Goal: Task Accomplishment & Management: Use online tool/utility

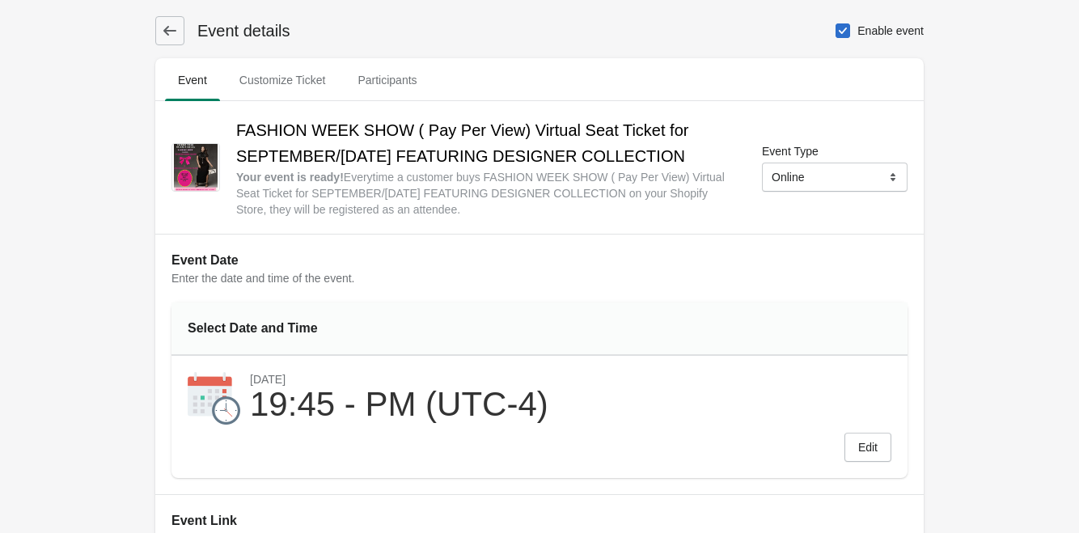
select select "US"
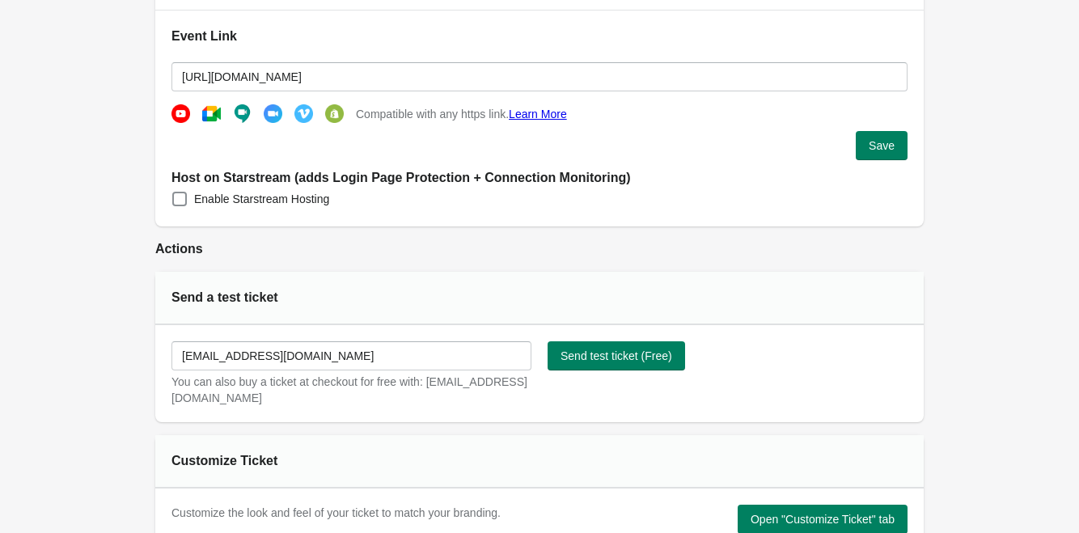
scroll to position [485, 0]
click at [268, 202] on span "Enable Starstream Hosting" at bounding box center [261, 198] width 135 height 16
click at [173, 192] on input "Enable Starstream Hosting" at bounding box center [172, 191] width 1 height 1
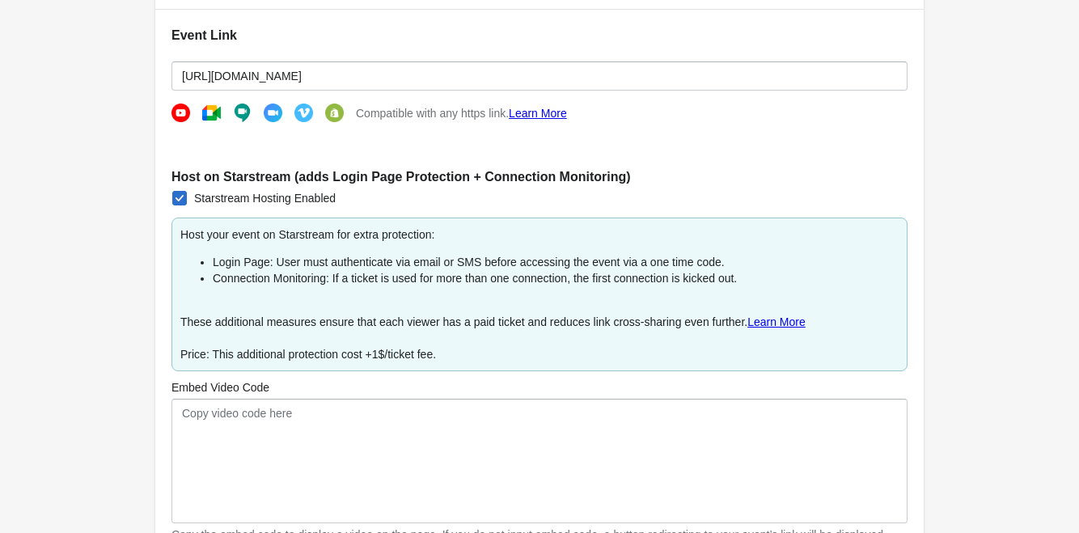
click at [268, 202] on span "Starstream Hosting Enabled" at bounding box center [264, 198] width 141 height 16
click at [173, 192] on input "Starstream Hosting Enabled" at bounding box center [172, 191] width 1 height 1
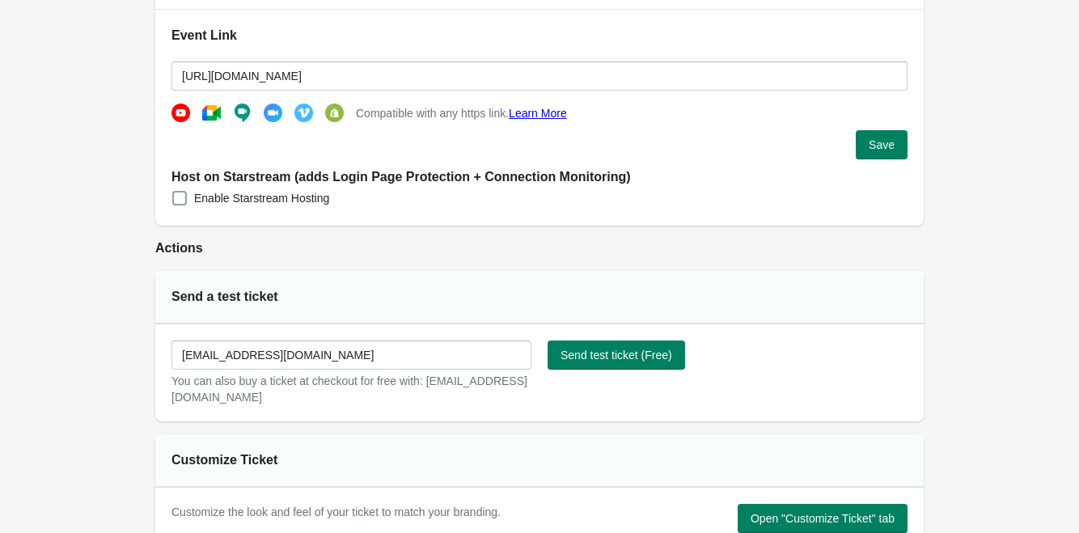
click at [268, 202] on span "Enable Starstream Hosting" at bounding box center [261, 198] width 135 height 16
click at [173, 192] on input "Enable Starstream Hosting" at bounding box center [172, 191] width 1 height 1
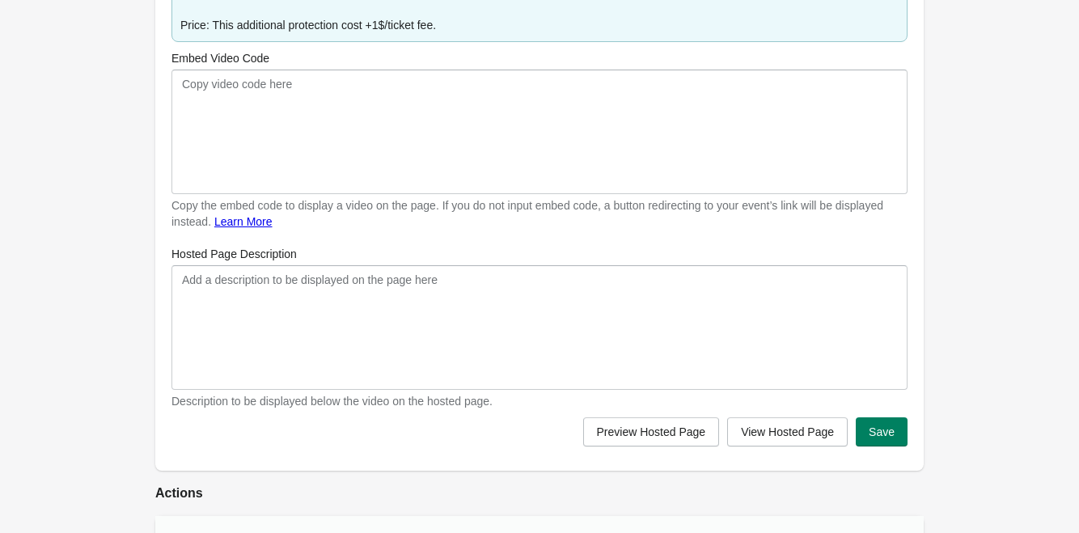
scroll to position [889, 0]
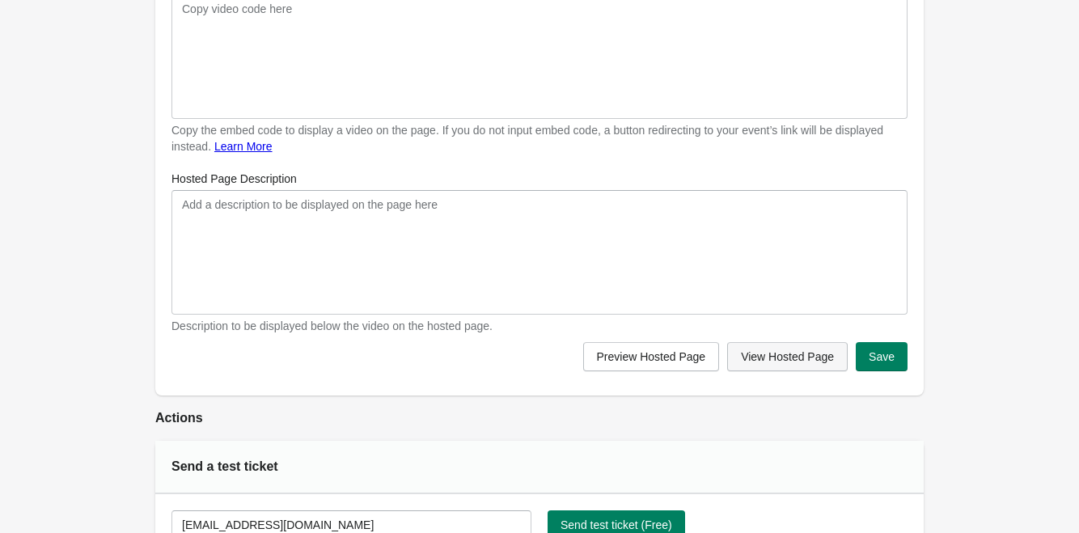
click at [785, 361] on span "View Hosted Page" at bounding box center [787, 356] width 93 height 13
click at [670, 357] on span "Preview Hosted Page" at bounding box center [651, 356] width 109 height 13
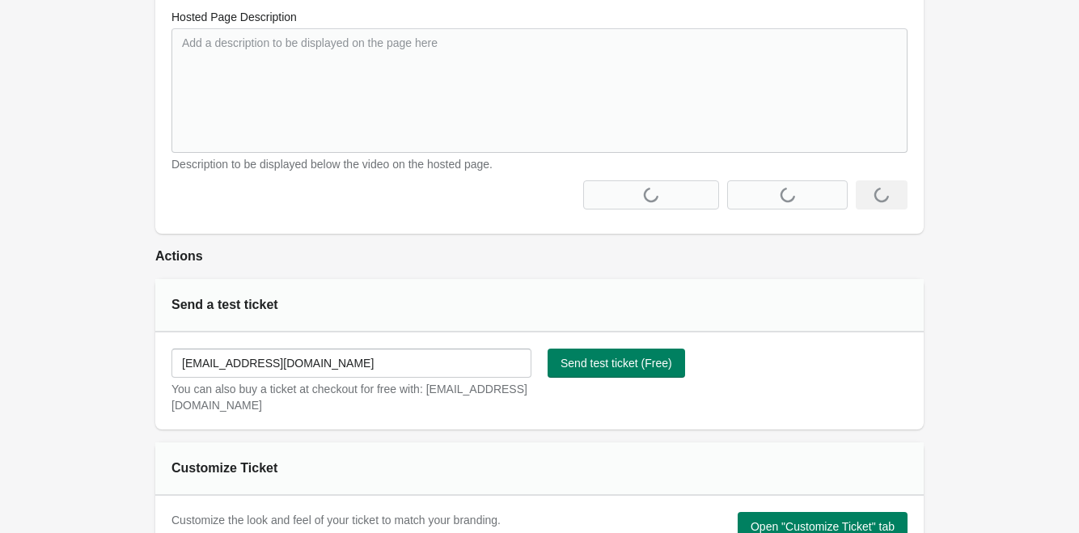
scroll to position [1132, 0]
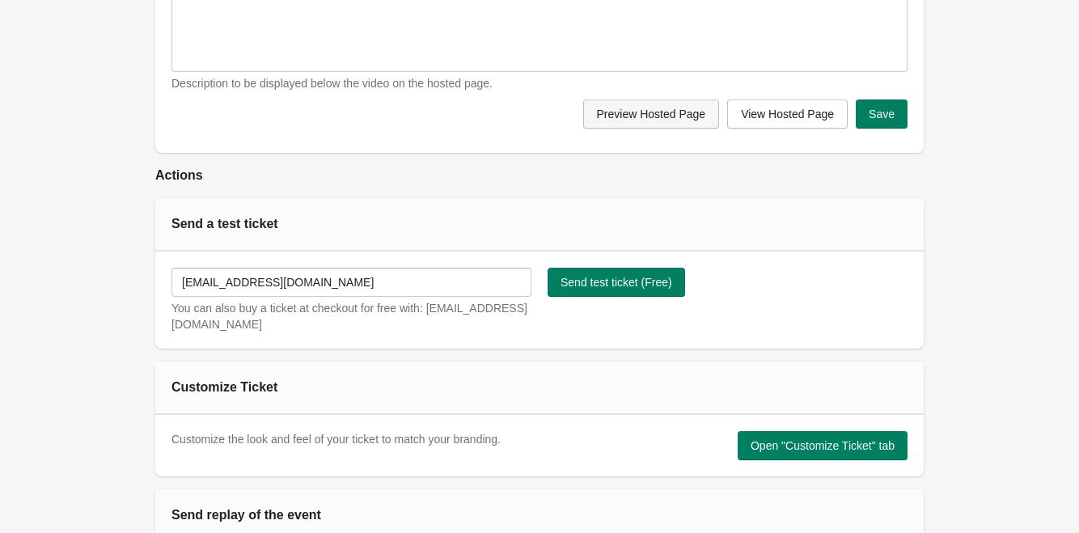
click at [646, 113] on span "Preview Hosted Page" at bounding box center [651, 114] width 109 height 13
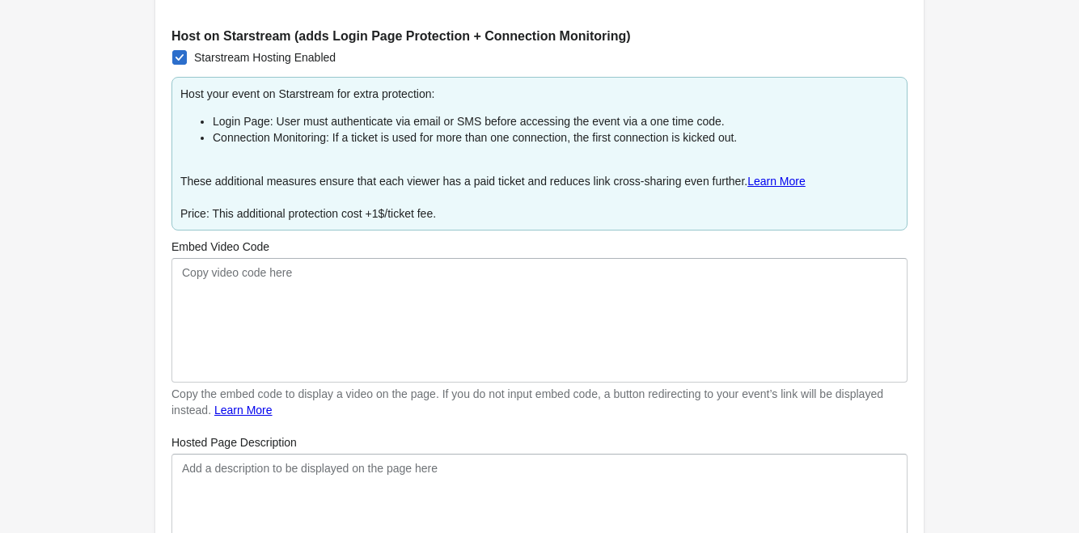
scroll to position [485, 0]
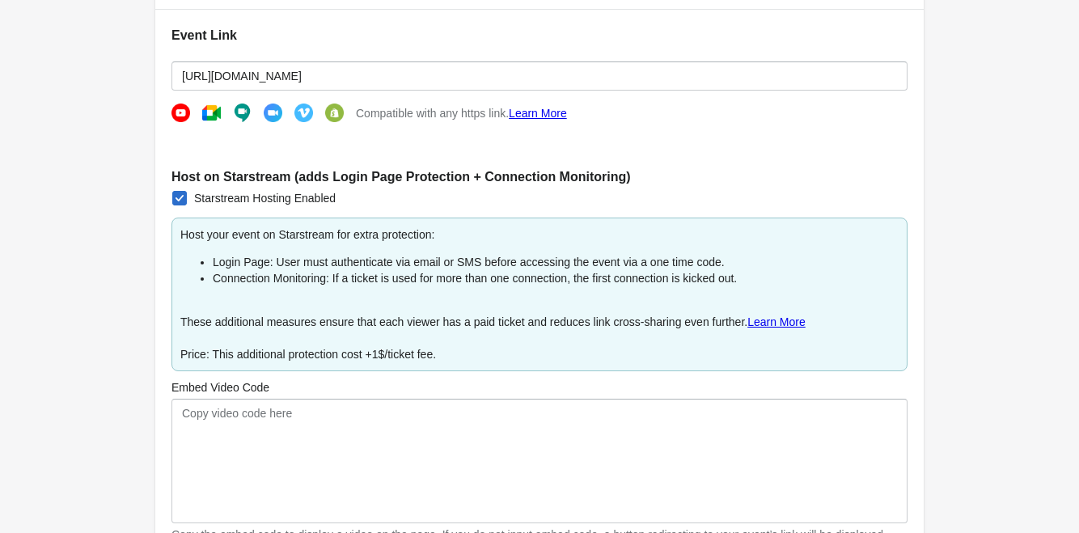
click at [178, 205] on span at bounding box center [179, 198] width 15 height 15
click at [173, 192] on input "Starstream Hosting Enabled" at bounding box center [172, 191] width 1 height 1
checkbox input "false"
